Goal: Find specific page/section: Find specific page/section

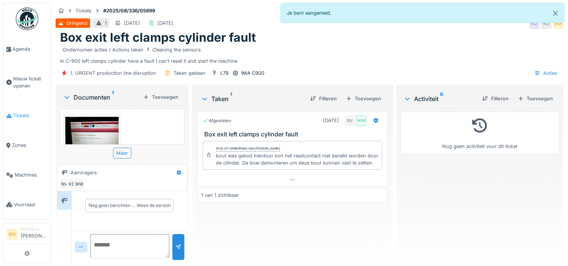
click at [24, 112] on span "Tickets" at bounding box center [30, 115] width 35 height 7
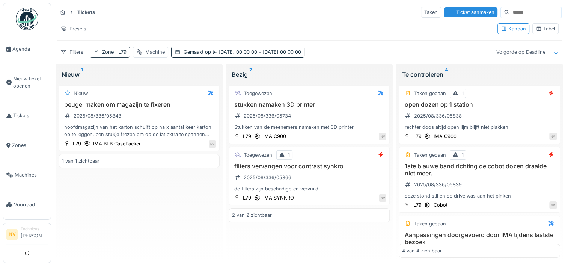
click at [118, 53] on span ": L79" at bounding box center [120, 52] width 13 height 6
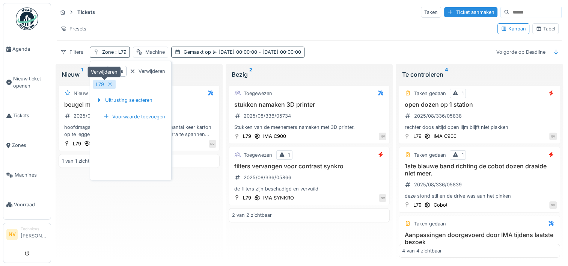
click at [110, 84] on icon at bounding box center [110, 84] width 6 height 5
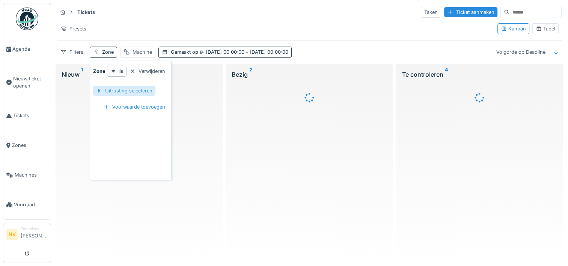
click at [112, 92] on div "Uitrusting selecteren" at bounding box center [124, 91] width 62 height 10
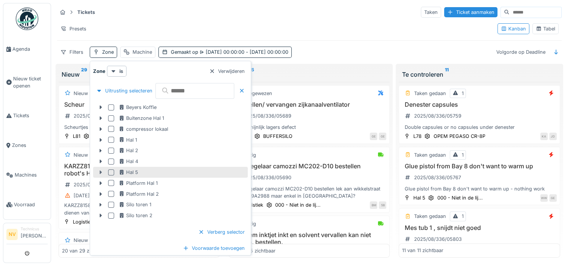
click at [99, 173] on icon at bounding box center [100, 172] width 2 height 4
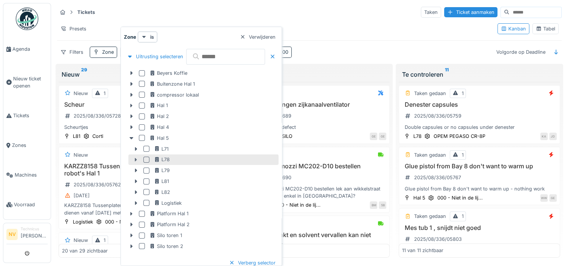
click at [137, 159] on icon at bounding box center [136, 159] width 6 height 5
click at [136, 160] on icon at bounding box center [136, 160] width 4 height 2
click at [136, 160] on icon at bounding box center [136, 160] width 2 height 4
click at [149, 158] on div at bounding box center [146, 159] width 6 height 6
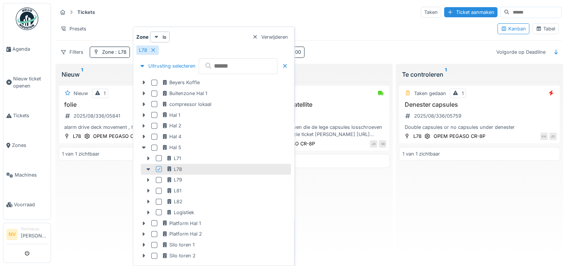
click at [83, 195] on div "Nieuw 1 folie 2025/08/336/05841 alarm drive deck movement , heb dit nog nooit g…" at bounding box center [139, 170] width 161 height 176
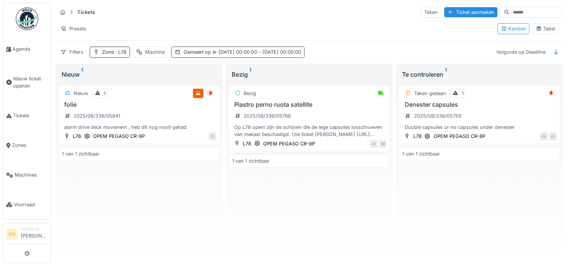
click at [189, 50] on div "Gemaakt op [DATE] 00:00:00 - [DATE] 00:00:00" at bounding box center [241, 51] width 117 height 7
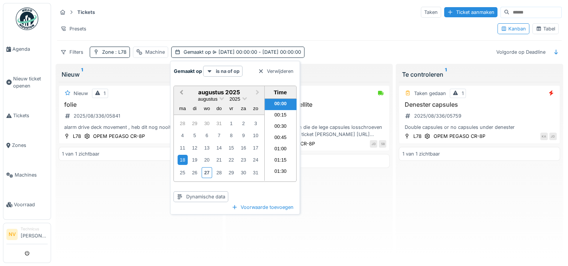
click at [180, 90] on button "Previous Month" at bounding box center [180, 93] width 12 height 12
click at [197, 122] on div "1" at bounding box center [194, 123] width 10 height 10
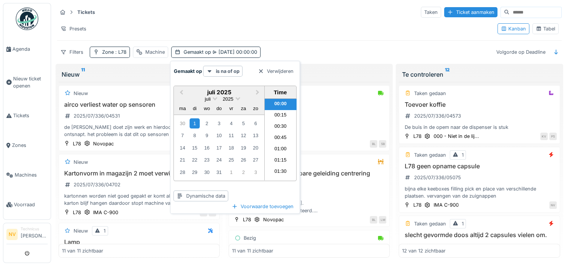
click at [301, 47] on div "Filters Zone : L78 Machine Gemaakt op [DATE] 00:00:00 Volgorde op Deadline" at bounding box center [309, 52] width 504 height 11
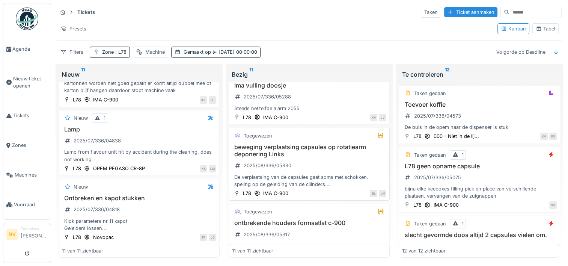
scroll to position [263, 0]
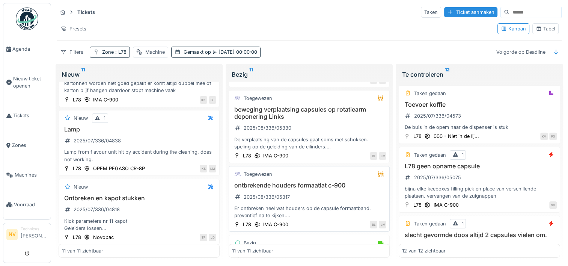
click at [289, 185] on h3 "ontbrekende houders formaatlat c-900" at bounding box center [309, 185] width 154 height 7
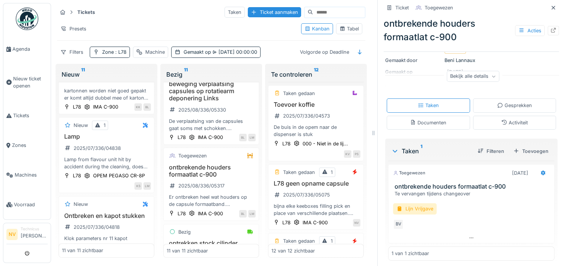
scroll to position [129, 0]
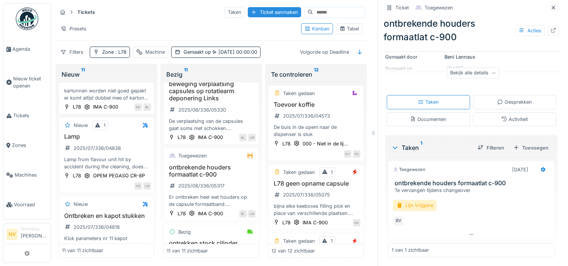
click at [476, 74] on div "Bekijk alle details" at bounding box center [472, 73] width 53 height 11
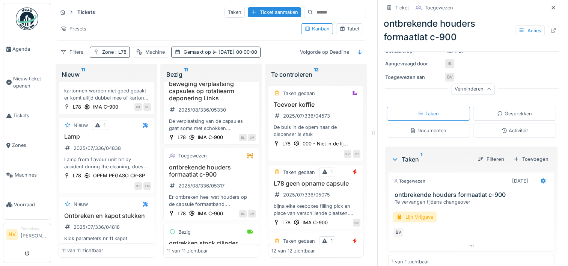
scroll to position [156, 0]
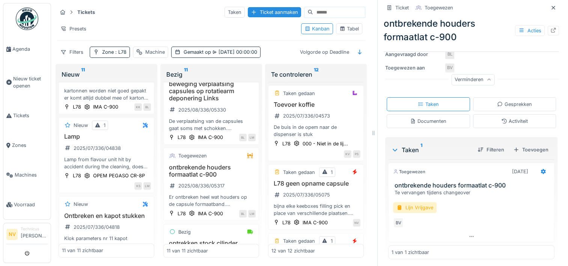
click at [428, 120] on div "Documenten" at bounding box center [428, 120] width 36 height 7
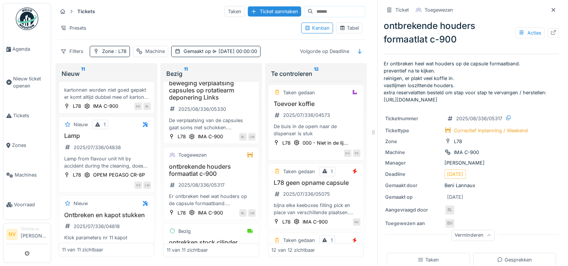
scroll to position [0, 0]
